Goal: Check status: Check status

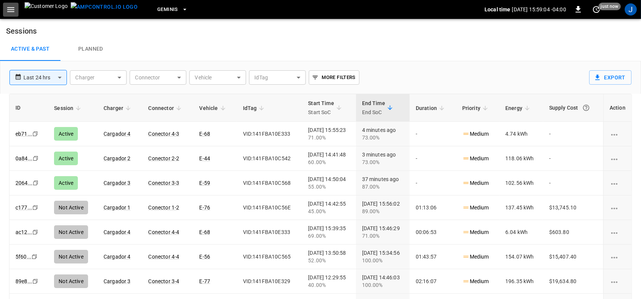
click at [12, 8] on icon "button" at bounding box center [10, 9] width 9 height 9
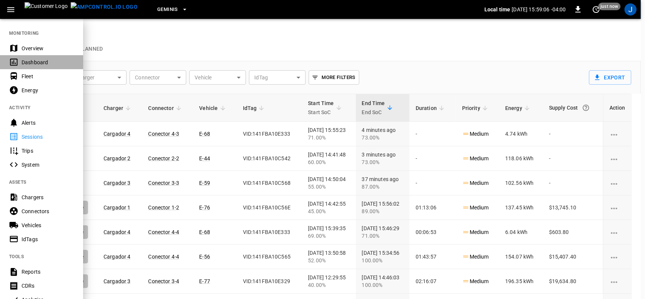
click at [31, 63] on div "Dashboard" at bounding box center [48, 63] width 53 height 8
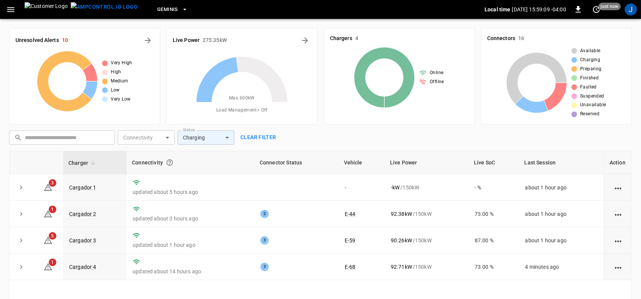
scroll to position [47, 0]
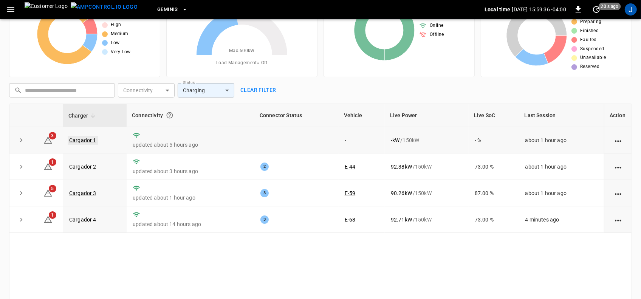
click at [76, 139] on link "Cargador 1" at bounding box center [83, 140] width 30 height 9
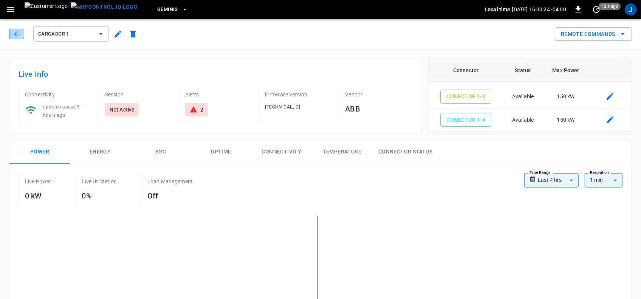
click at [18, 32] on icon "button" at bounding box center [17, 34] width 8 height 8
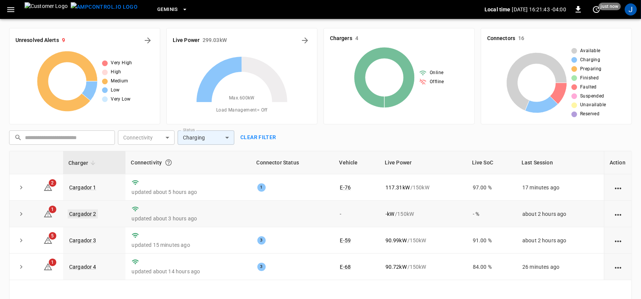
click at [80, 214] on link "Cargador 2" at bounding box center [83, 213] width 30 height 9
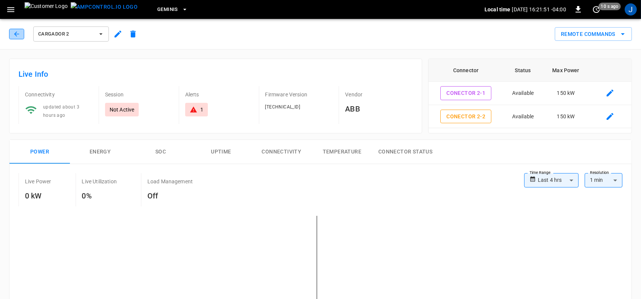
click at [15, 32] on icon "button" at bounding box center [17, 34] width 8 height 8
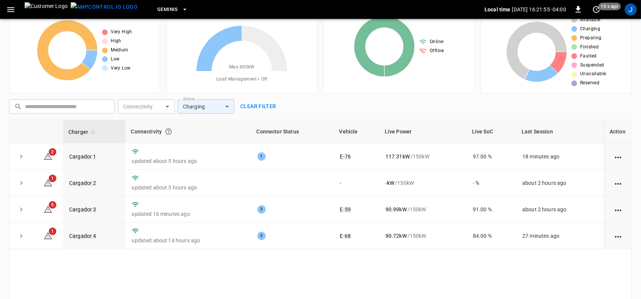
scroll to position [47, 0]
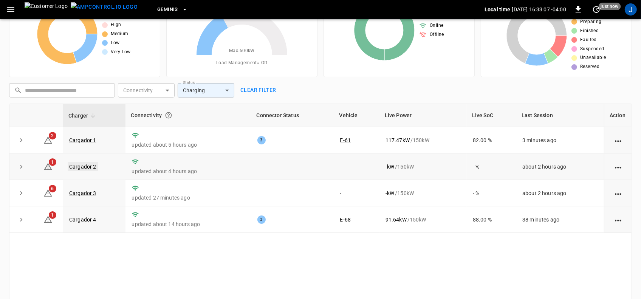
click at [75, 167] on link "Cargador 2" at bounding box center [83, 166] width 30 height 9
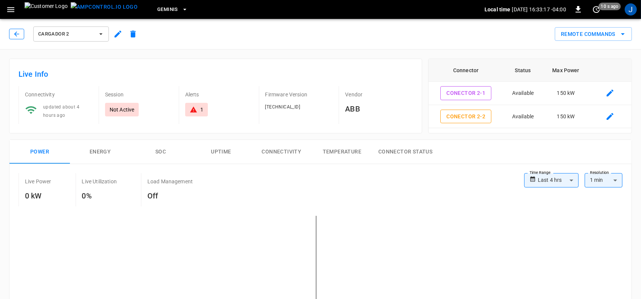
click at [18, 34] on icon "button" at bounding box center [17, 34] width 8 height 8
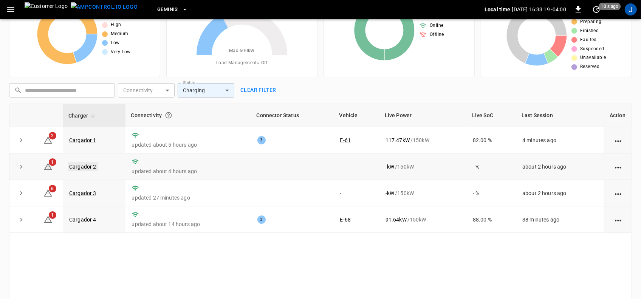
click at [84, 167] on link "Cargador 2" at bounding box center [83, 166] width 30 height 9
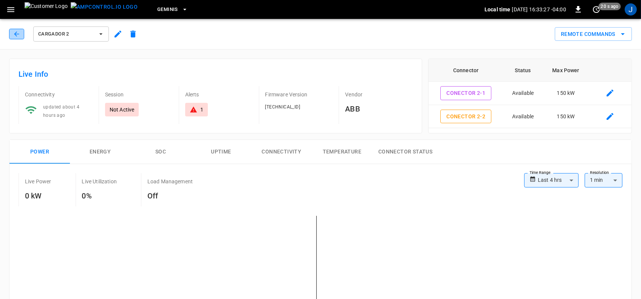
click at [13, 34] on icon "button" at bounding box center [17, 34] width 8 height 8
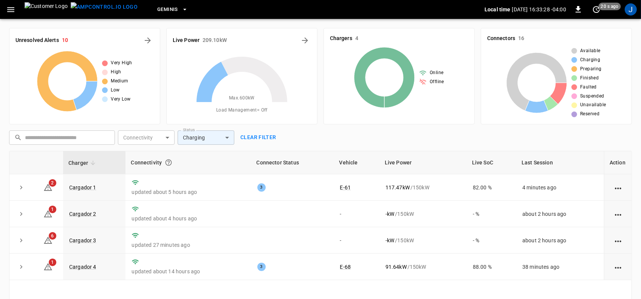
scroll to position [47, 0]
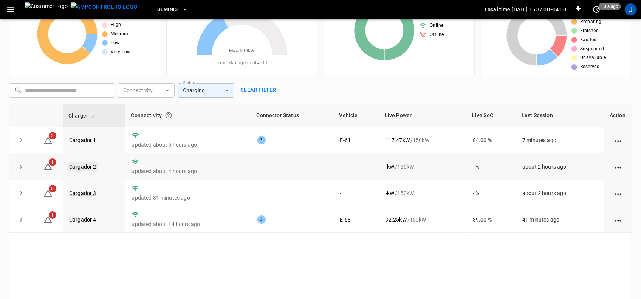
click at [87, 167] on link "Cargador 2" at bounding box center [83, 166] width 30 height 9
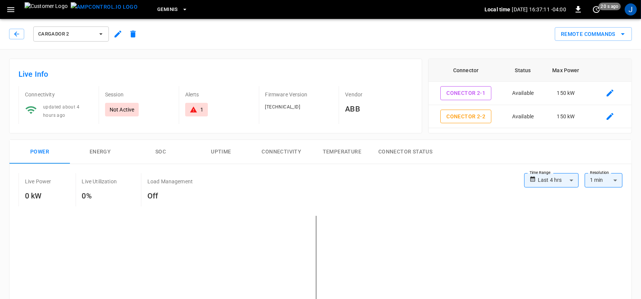
click at [102, 35] on icon "button" at bounding box center [101, 34] width 8 height 8
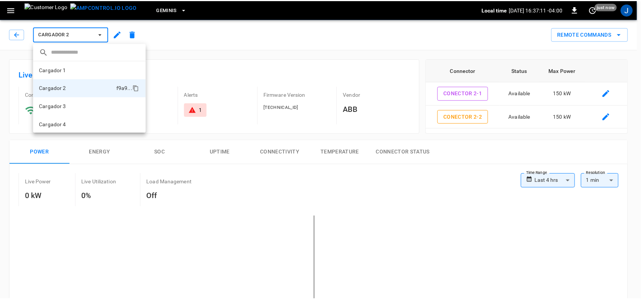
scroll to position [1, 0]
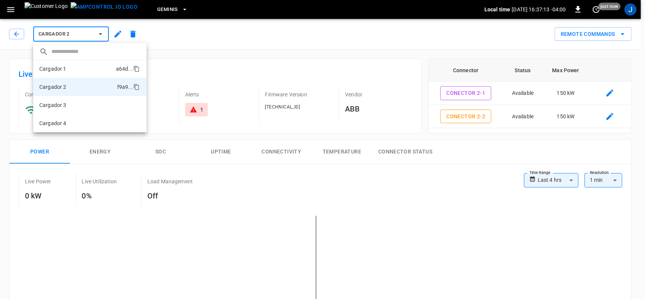
click at [73, 67] on li "Cargador 1 a64d ..." at bounding box center [89, 69] width 113 height 18
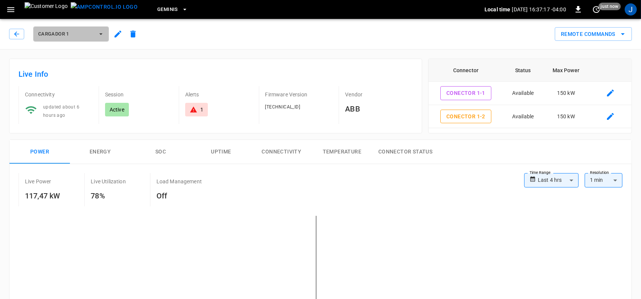
click at [102, 32] on icon "button" at bounding box center [101, 34] width 8 height 8
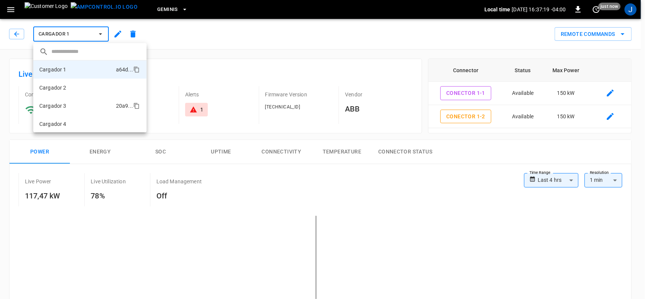
click at [74, 106] on li "Cargador 3 20a9 ..." at bounding box center [89, 106] width 113 height 18
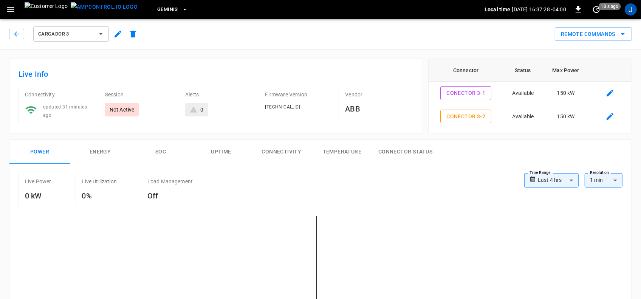
click at [102, 31] on icon "button" at bounding box center [101, 34] width 8 height 8
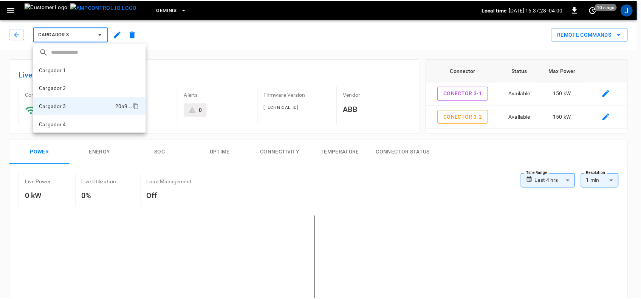
scroll to position [1, 0]
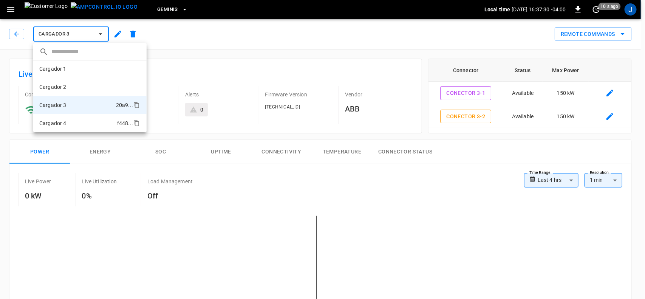
click at [67, 119] on li "Cargador 4 f448 ..." at bounding box center [89, 123] width 113 height 18
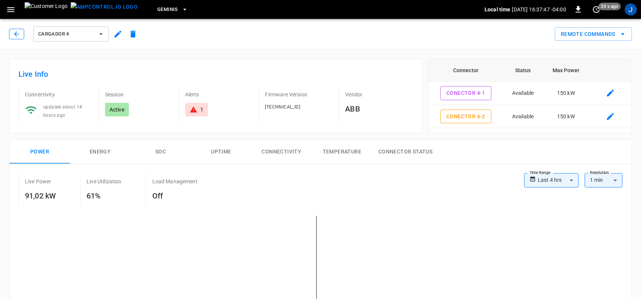
click at [15, 32] on icon "button" at bounding box center [17, 34] width 8 height 8
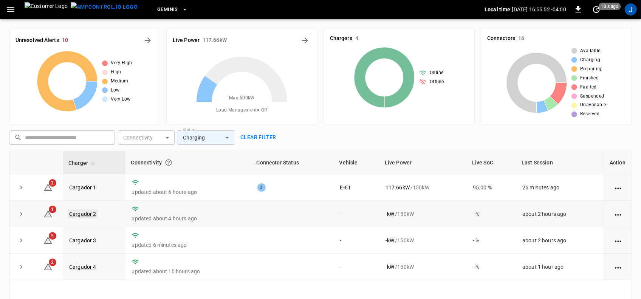
click at [80, 216] on link "Cargador 2" at bounding box center [83, 213] width 30 height 9
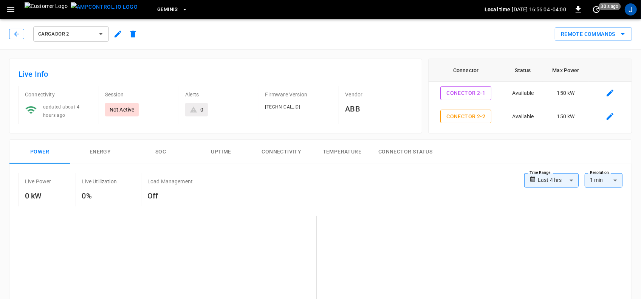
click at [19, 35] on icon "button" at bounding box center [17, 34] width 8 height 8
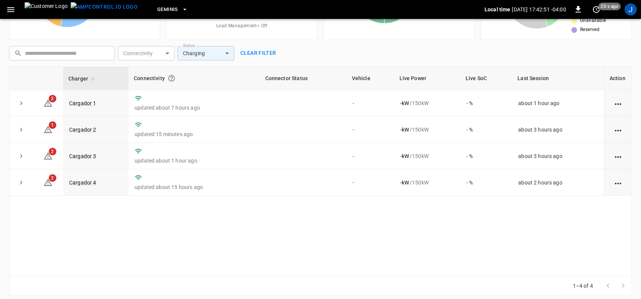
scroll to position [90, 0]
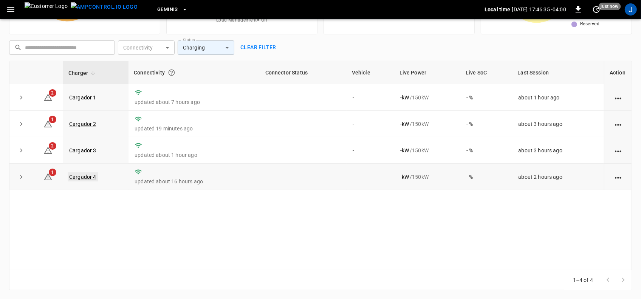
click at [88, 177] on link "Cargador 4" at bounding box center [83, 176] width 30 height 9
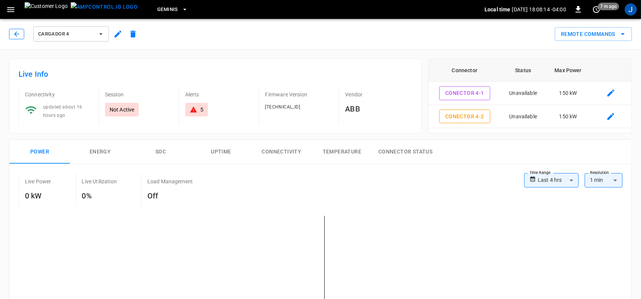
click at [18, 33] on icon "button" at bounding box center [17, 34] width 8 height 8
